Goal: Task Accomplishment & Management: Use online tool/utility

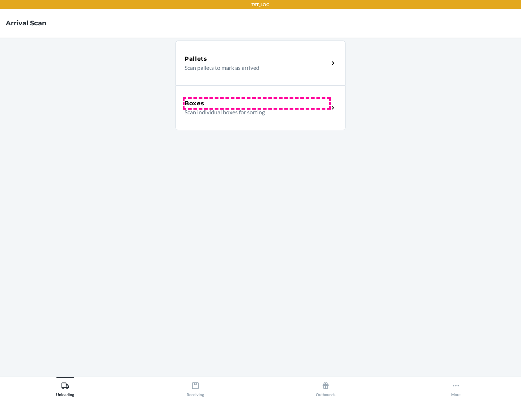
click at [257, 104] on div "Boxes" at bounding box center [257, 103] width 144 height 9
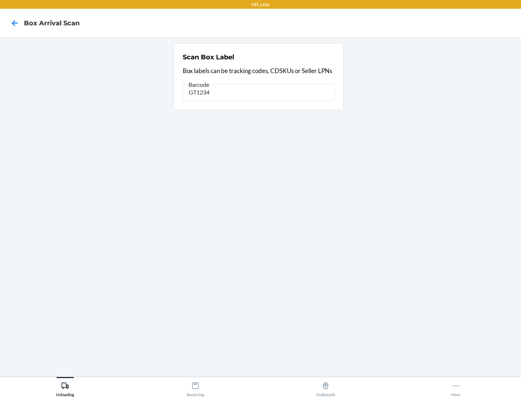
type input "GT1234"
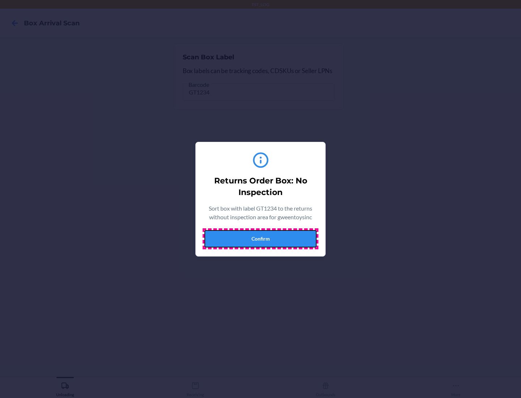
click at [261, 239] on button "Confirm" at bounding box center [261, 238] width 112 height 17
